Goal: Book appointment/travel/reservation

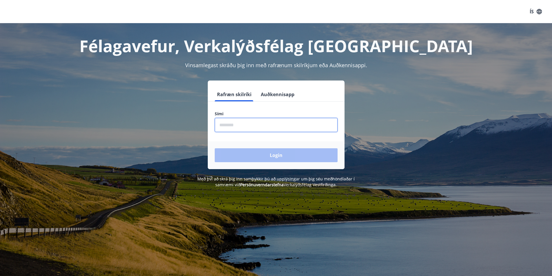
click at [240, 128] on input "phone" at bounding box center [276, 125] width 123 height 14
type input "********"
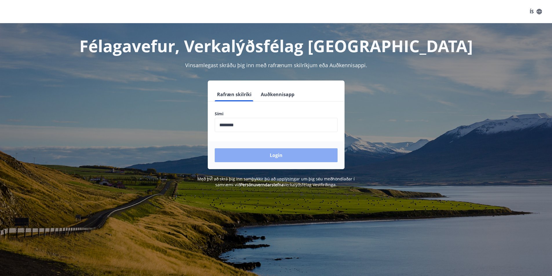
click at [254, 159] on button "Login" at bounding box center [276, 155] width 123 height 14
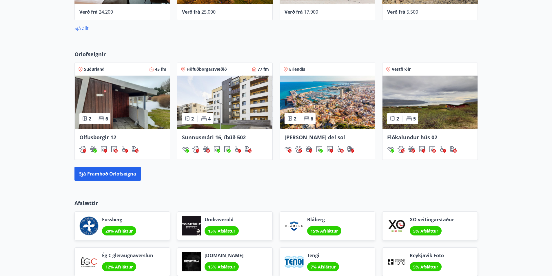
scroll to position [338, 0]
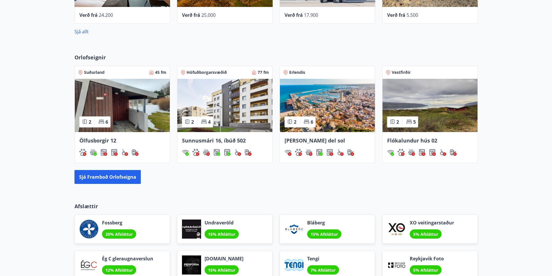
click at [221, 79] on img at bounding box center [224, 105] width 95 height 53
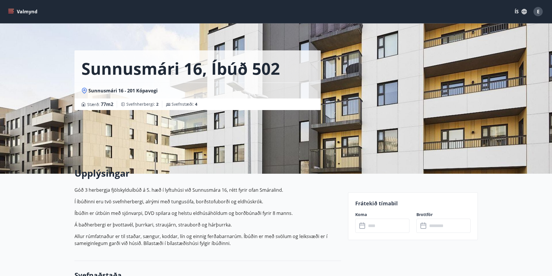
click at [385, 225] on input "text" at bounding box center [387, 226] width 43 height 14
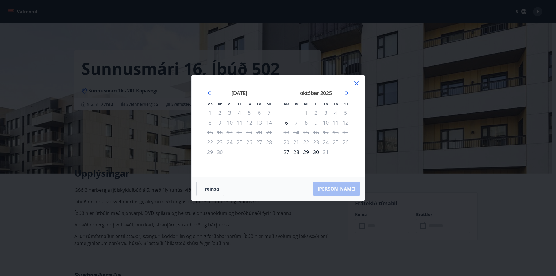
click at [355, 83] on icon at bounding box center [356, 83] width 7 height 7
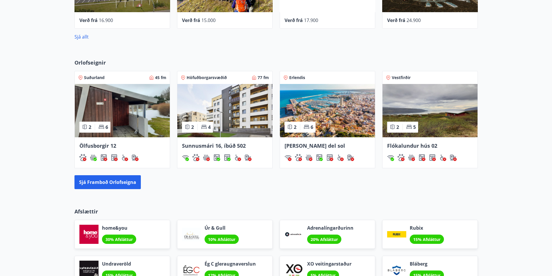
scroll to position [328, 0]
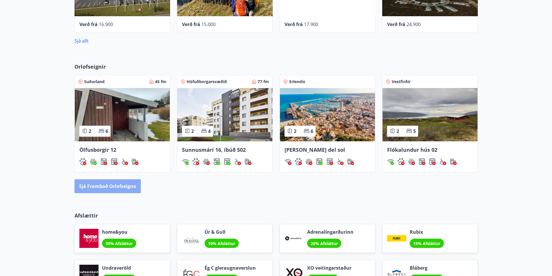
click at [106, 189] on button "Sjá framboð orlofseigna" at bounding box center [107, 186] width 66 height 14
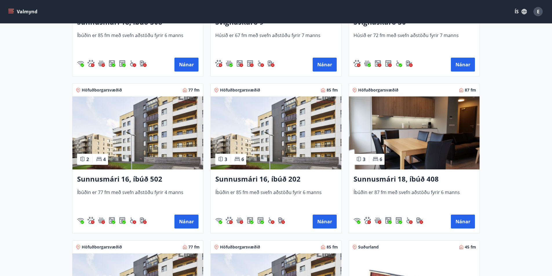
scroll to position [377, 0]
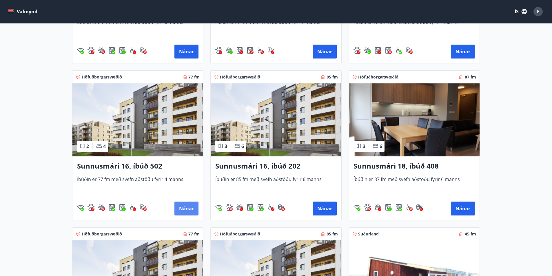
click at [186, 205] on button "Nánar" at bounding box center [186, 209] width 24 height 14
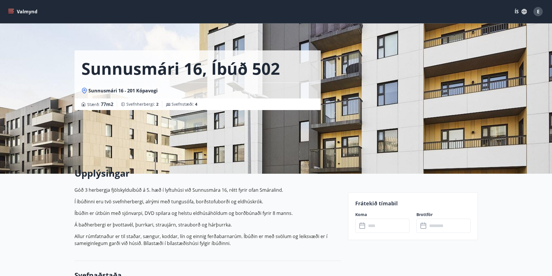
click at [392, 226] on input "text" at bounding box center [387, 226] width 43 height 14
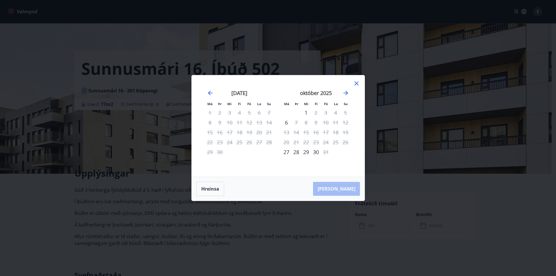
click at [360, 82] on icon at bounding box center [356, 83] width 7 height 7
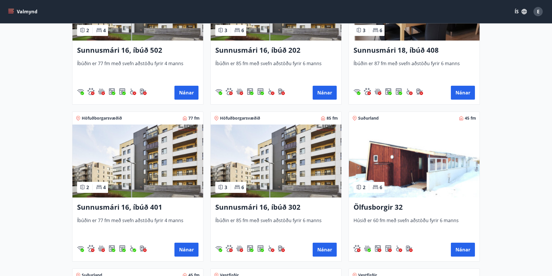
scroll to position [522, 0]
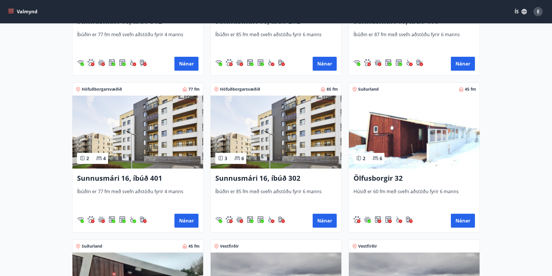
click at [152, 126] on img at bounding box center [137, 132] width 131 height 73
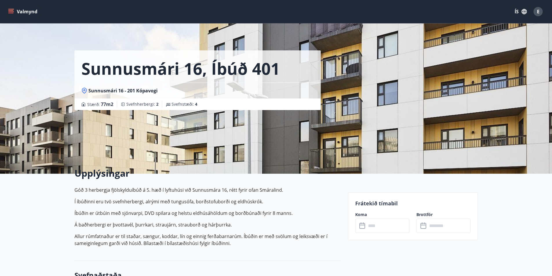
click at [388, 226] on input "text" at bounding box center [387, 226] width 43 height 14
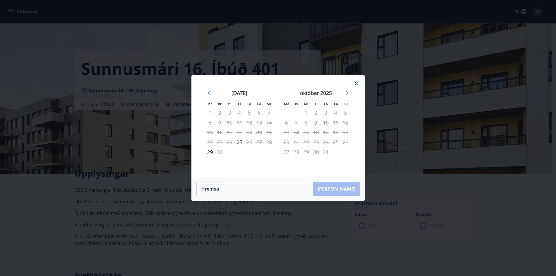
click at [356, 83] on icon at bounding box center [357, 83] width 4 height 4
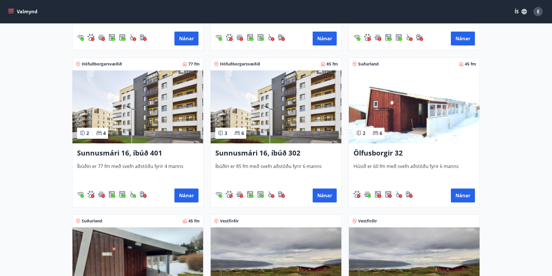
scroll to position [580, 0]
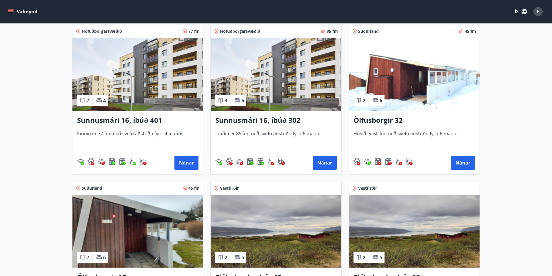
click at [134, 61] on img at bounding box center [137, 74] width 131 height 73
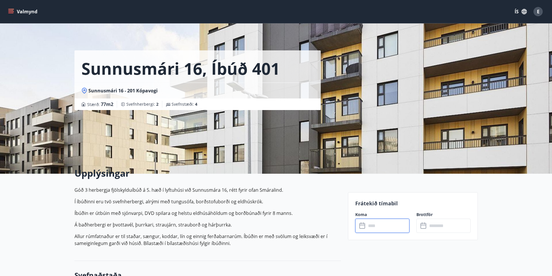
click at [377, 221] on input "text" at bounding box center [387, 226] width 43 height 14
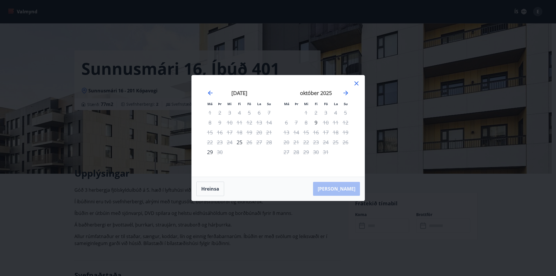
click at [357, 85] on icon at bounding box center [356, 83] width 7 height 7
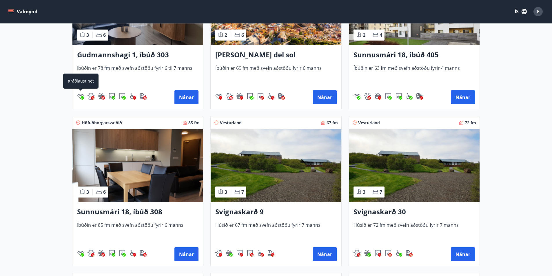
scroll to position [29, 0]
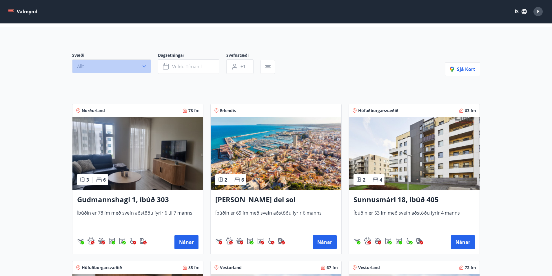
click at [144, 65] on icon "button" at bounding box center [144, 66] width 6 height 6
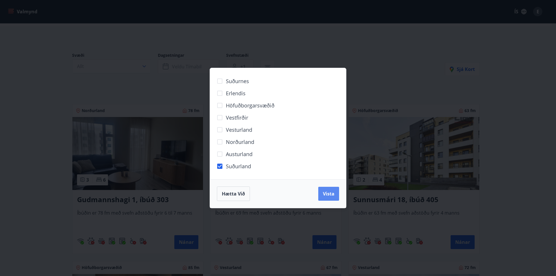
click at [336, 194] on button "Vista" at bounding box center [329, 194] width 21 height 14
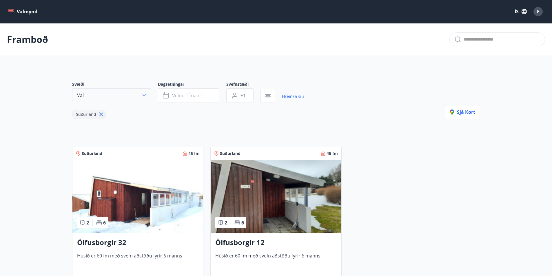
click at [145, 95] on icon "button" at bounding box center [144, 95] width 3 height 2
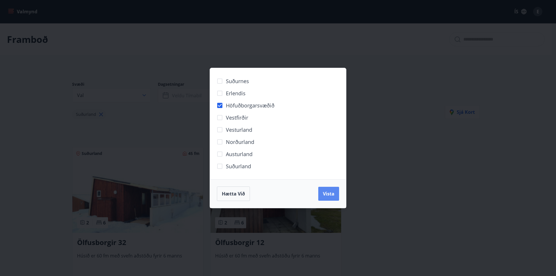
click at [330, 194] on span "Vista" at bounding box center [329, 194] width 12 height 6
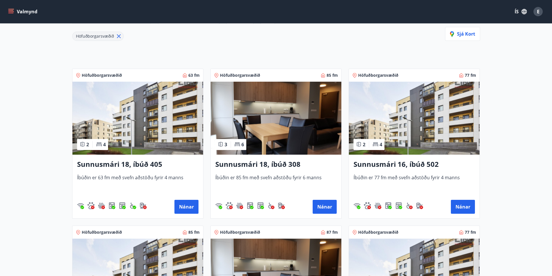
scroll to position [116, 0]
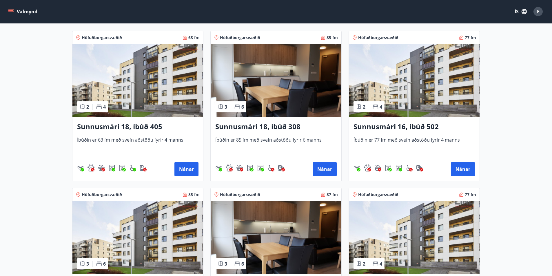
click at [396, 83] on img at bounding box center [414, 80] width 131 height 73
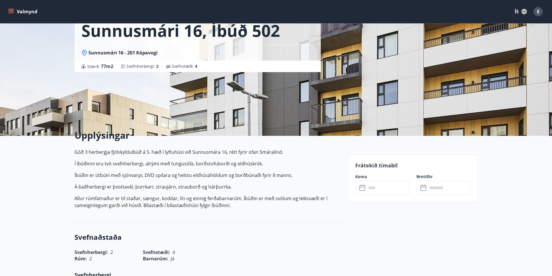
scroll to position [116, 0]
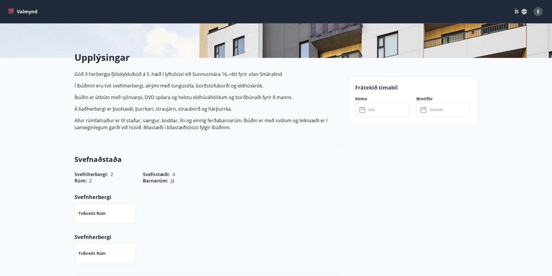
click at [378, 112] on input "text" at bounding box center [387, 110] width 43 height 14
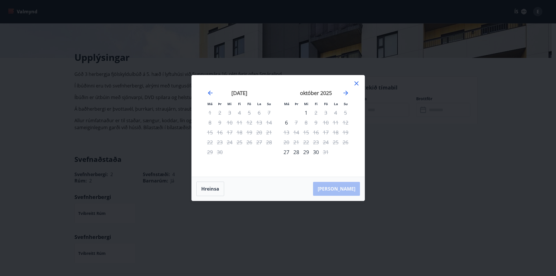
click at [358, 83] on icon at bounding box center [356, 83] width 7 height 7
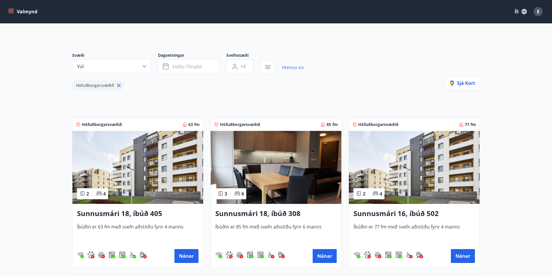
scroll to position [58, 0]
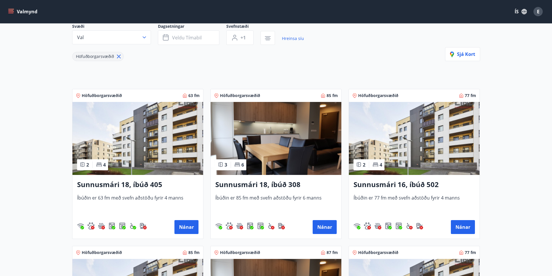
click at [153, 134] on img at bounding box center [137, 138] width 131 height 73
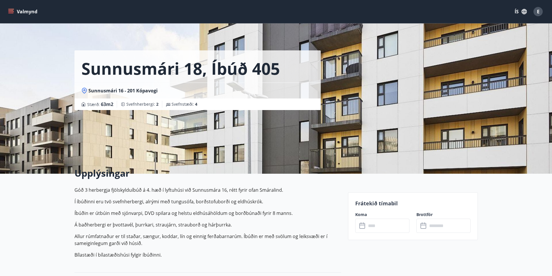
click at [384, 224] on input "text" at bounding box center [387, 226] width 43 height 14
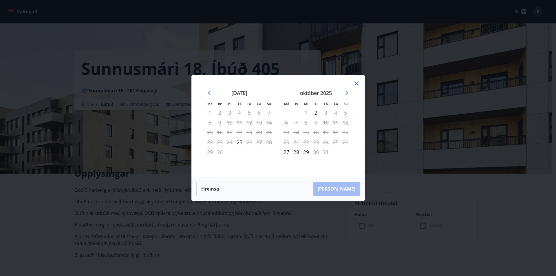
click at [354, 87] on div at bounding box center [356, 84] width 7 height 9
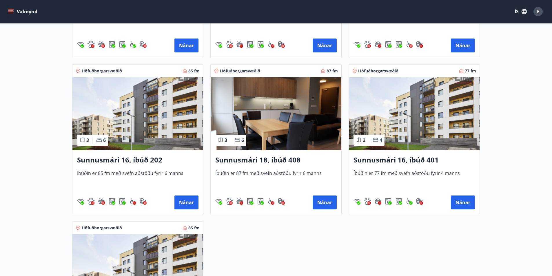
scroll to position [261, 0]
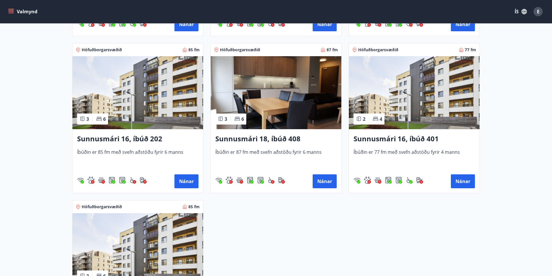
click at [421, 100] on img at bounding box center [414, 92] width 131 height 73
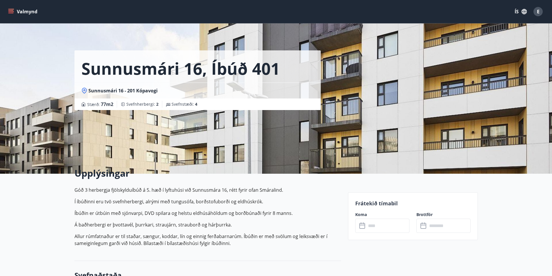
click at [379, 227] on input "text" at bounding box center [387, 226] width 43 height 14
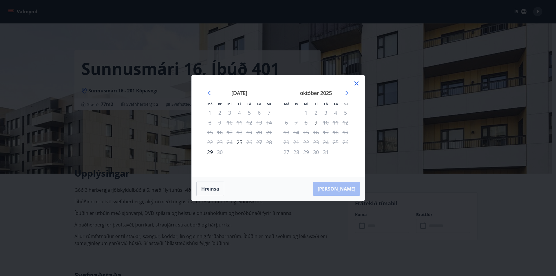
click at [356, 85] on icon at bounding box center [356, 83] width 7 height 7
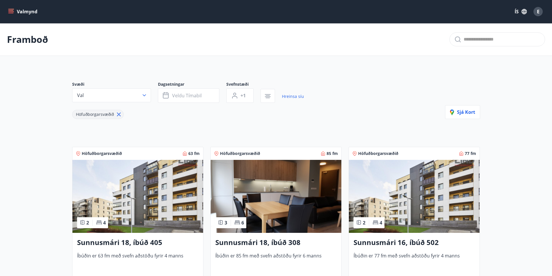
scroll to position [29, 0]
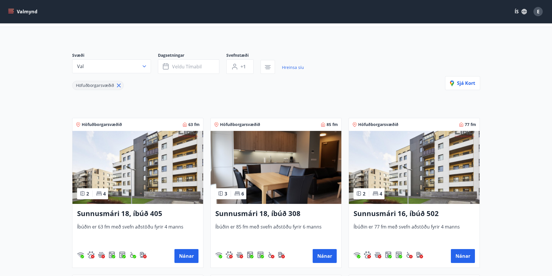
click at [264, 168] on img at bounding box center [276, 167] width 131 height 73
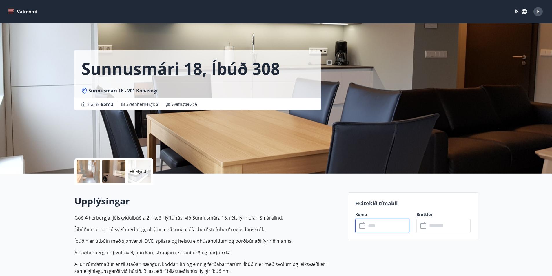
click at [387, 223] on input "text" at bounding box center [387, 226] width 43 height 14
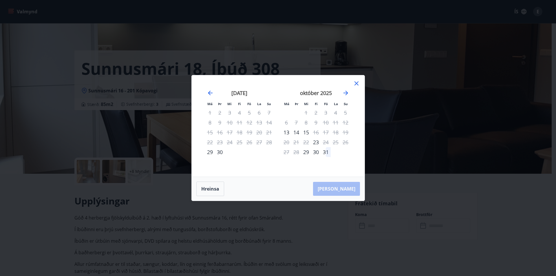
click at [357, 85] on icon at bounding box center [356, 83] width 7 height 7
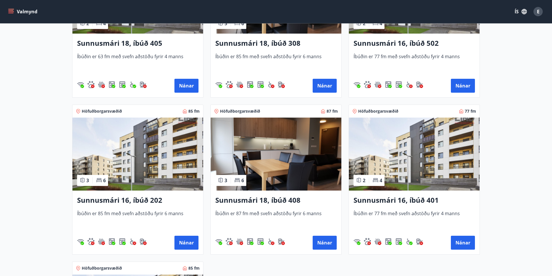
scroll to position [203, 0]
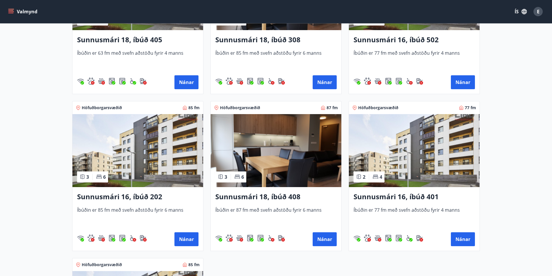
click at [161, 152] on img at bounding box center [137, 150] width 131 height 73
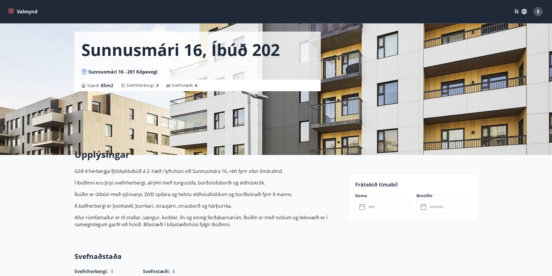
scroll to position [29, 0]
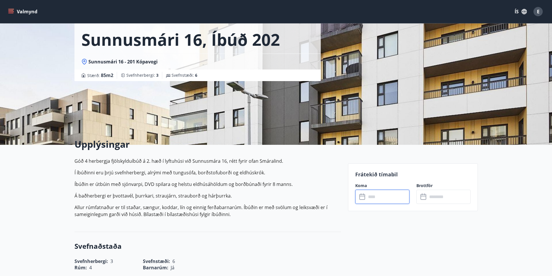
click at [377, 199] on input "text" at bounding box center [387, 197] width 43 height 14
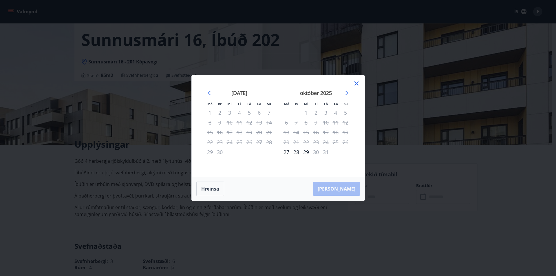
click at [357, 80] on icon at bounding box center [356, 83] width 7 height 7
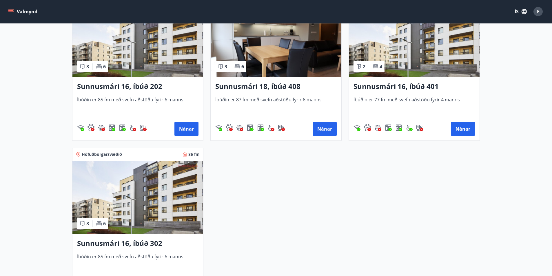
scroll to position [319, 0]
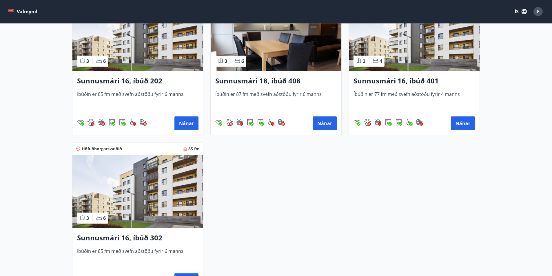
click at [243, 35] on img at bounding box center [276, 34] width 131 height 73
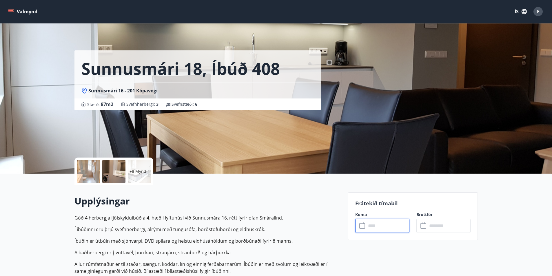
click at [374, 226] on input "text" at bounding box center [387, 226] width 43 height 14
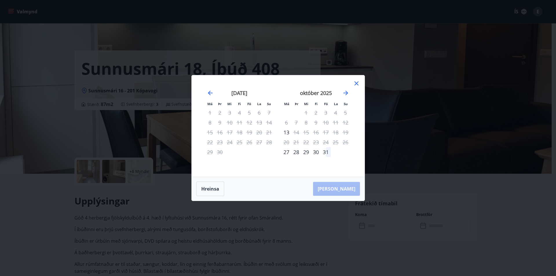
click at [357, 86] on icon at bounding box center [356, 83] width 7 height 7
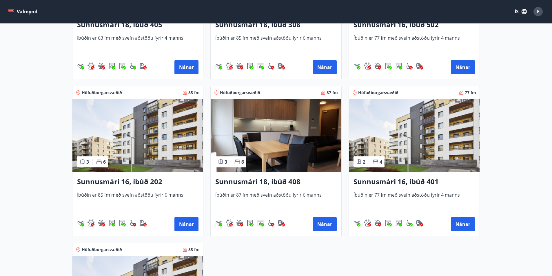
scroll to position [348, 0]
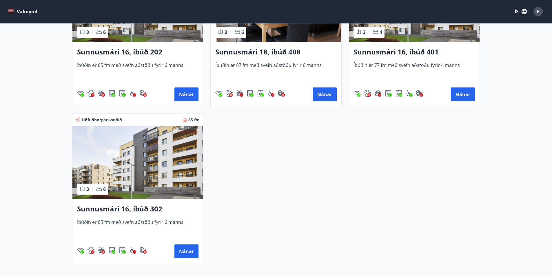
click at [176, 188] on img at bounding box center [137, 162] width 131 height 73
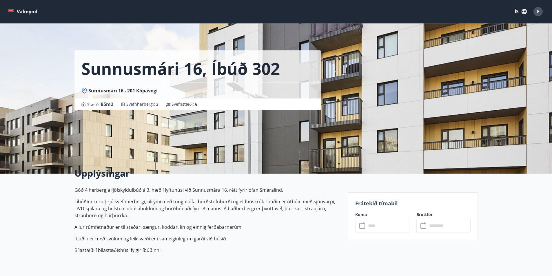
click at [372, 227] on input "text" at bounding box center [387, 226] width 43 height 14
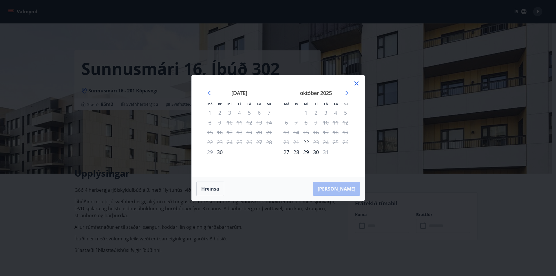
click at [354, 83] on icon at bounding box center [356, 83] width 7 height 7
